Goal: Task Accomplishment & Management: Complete application form

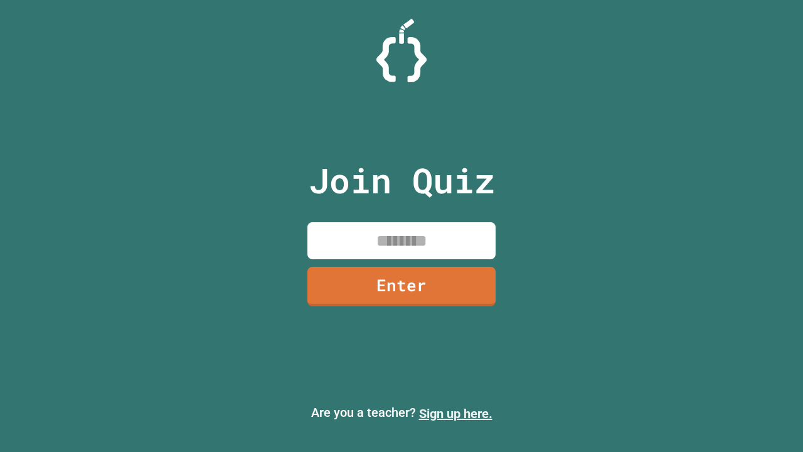
click at [456, 413] on link "Sign up here." at bounding box center [455, 413] width 73 height 15
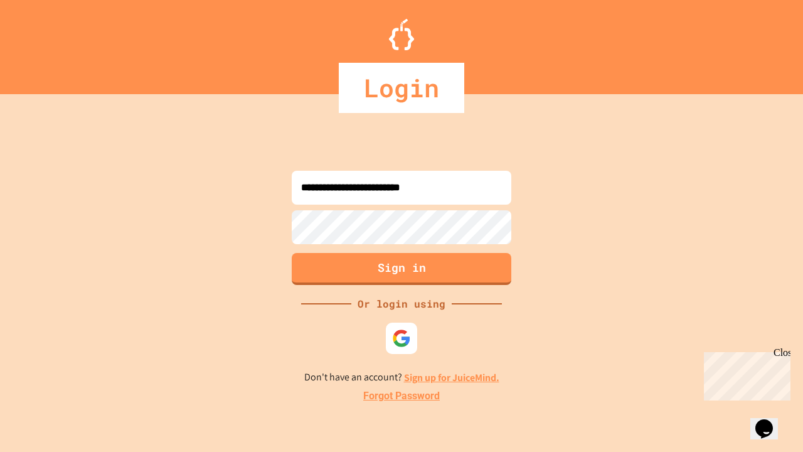
type input "**********"
